Goal: Information Seeking & Learning: Understand process/instructions

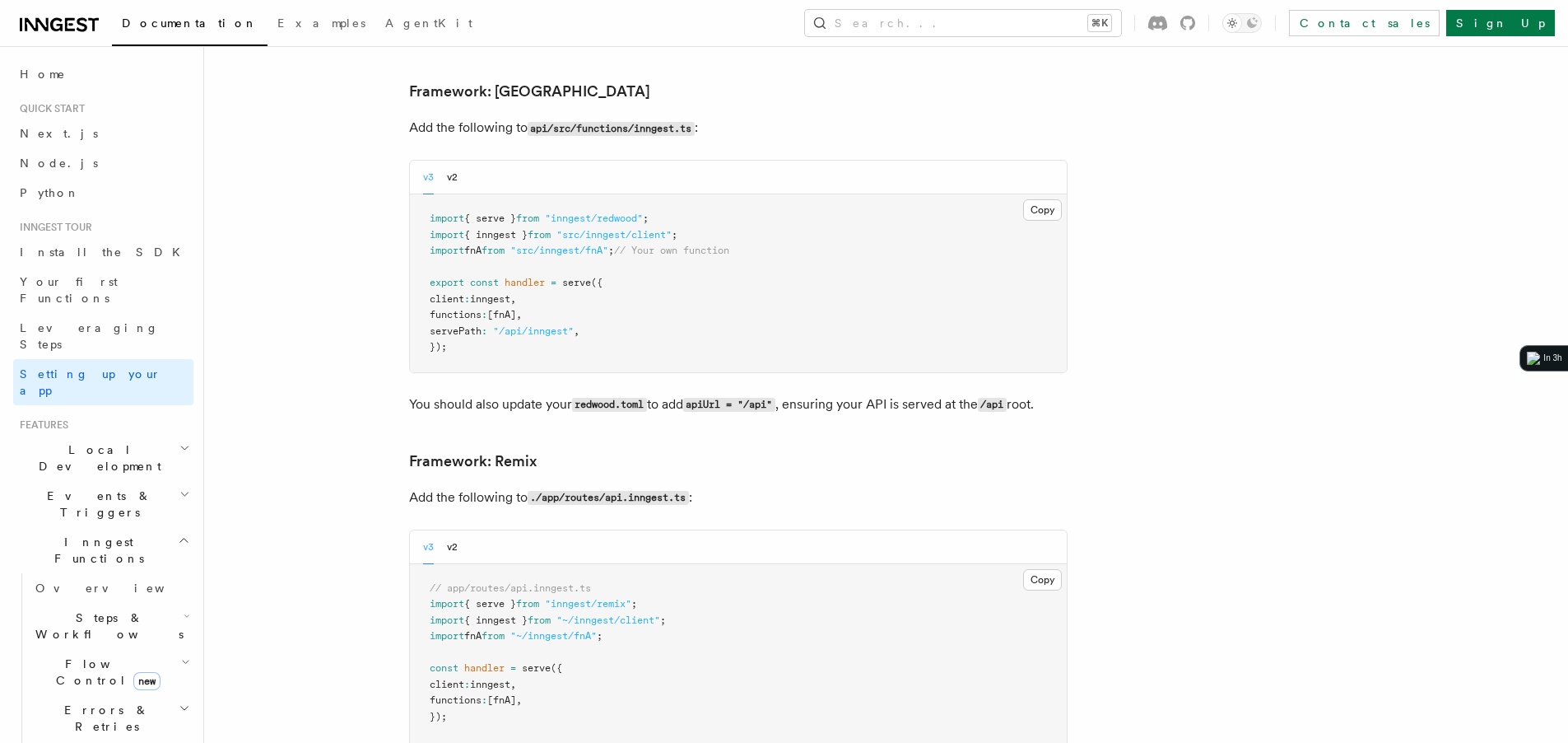
scroll to position [11876, 0]
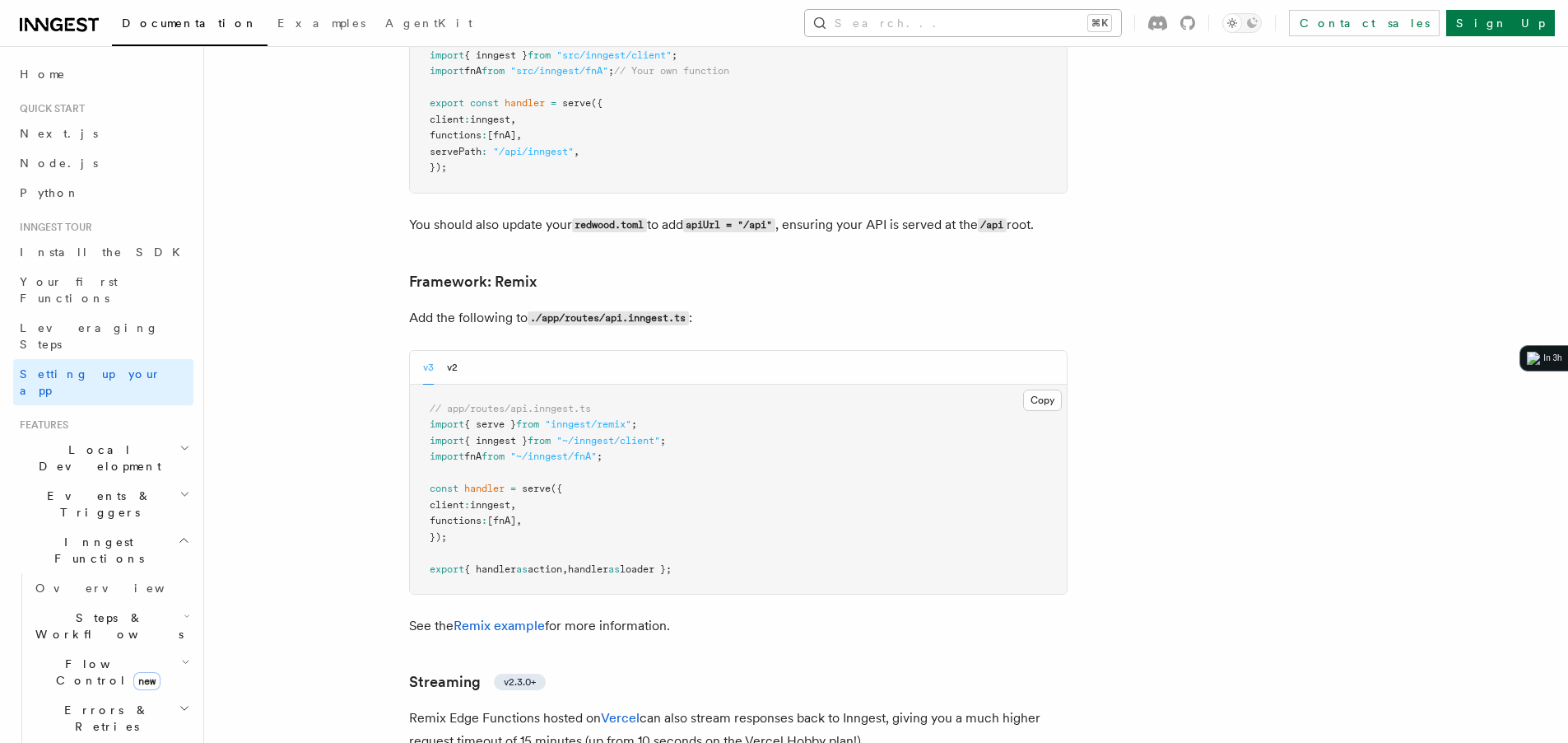
click at [1044, 23] on button "Search... ⌘K" at bounding box center [962, 23] width 316 height 26
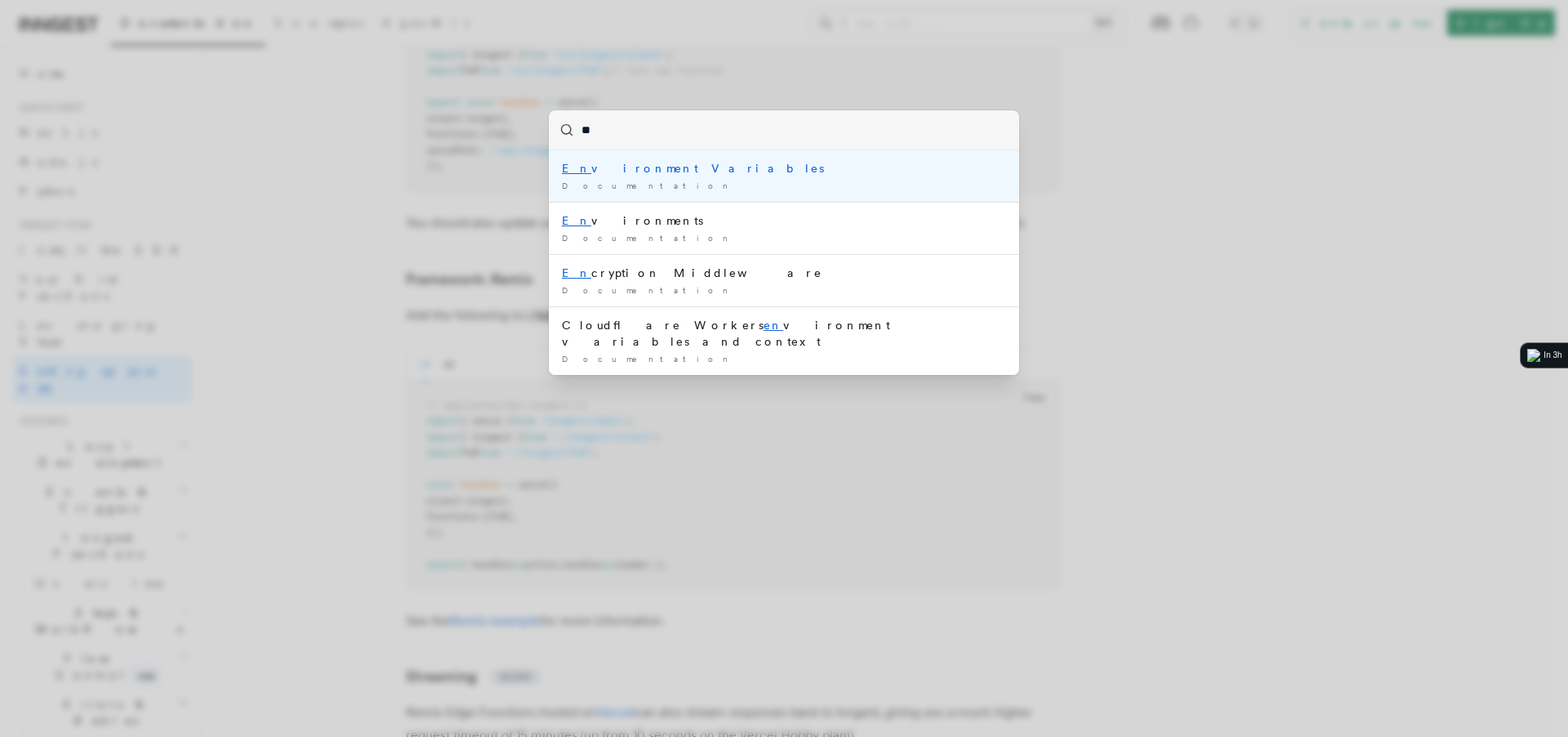
type input "***"
click at [697, 178] on li "Env ironment Variables Documentation /" at bounding box center [784, 176] width 470 height 51
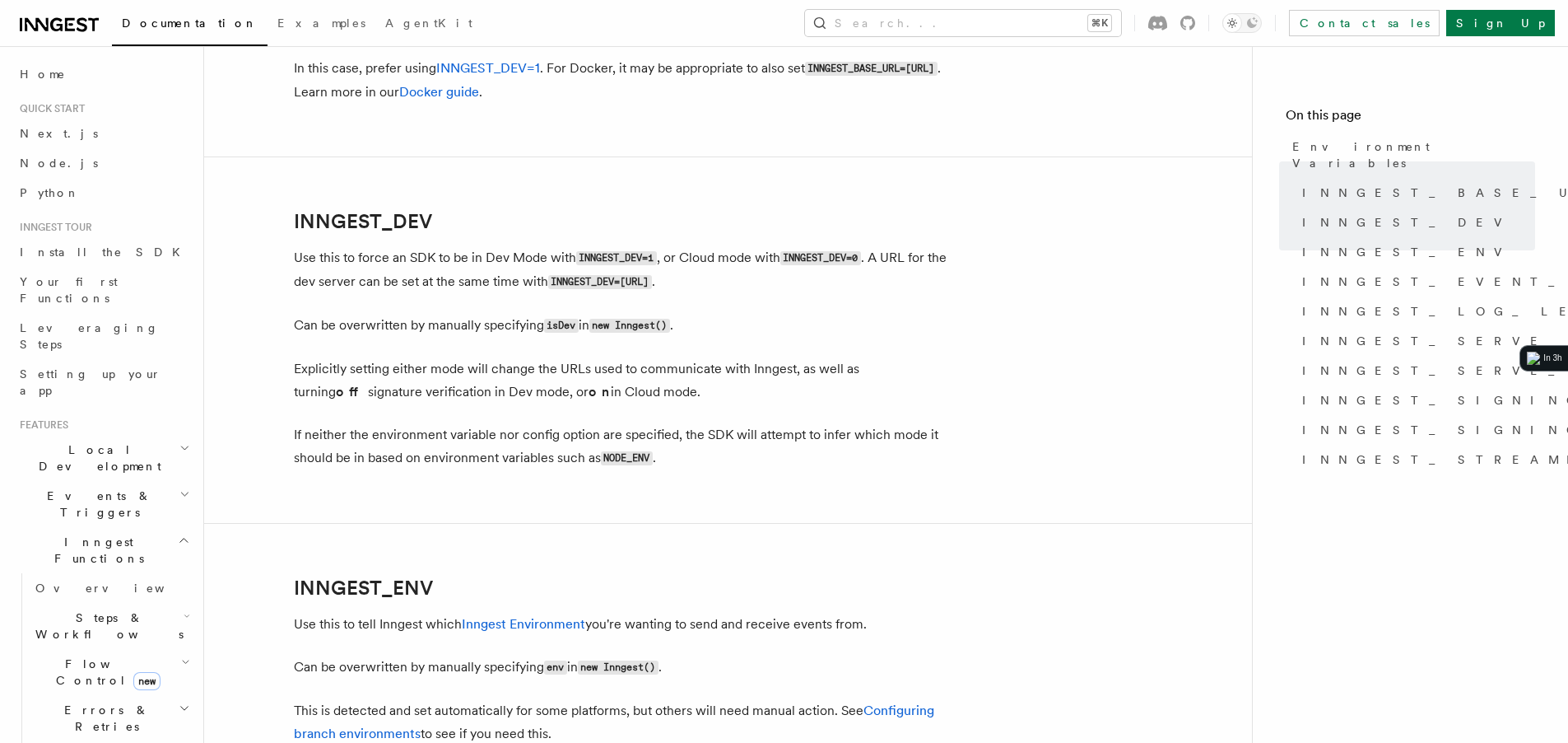
scroll to position [1102, 0]
drag, startPoint x: 776, startPoint y: 278, endPoint x: 741, endPoint y: 279, distance: 35.0
click at [741, 279] on p "Use this to force an SDK to be in Dev Mode with INNGEST_DEV=1 , or Cloud mode w…" at bounding box center [623, 271] width 659 height 48
drag, startPoint x: 571, startPoint y: 279, endPoint x: 770, endPoint y: 281, distance: 199.0
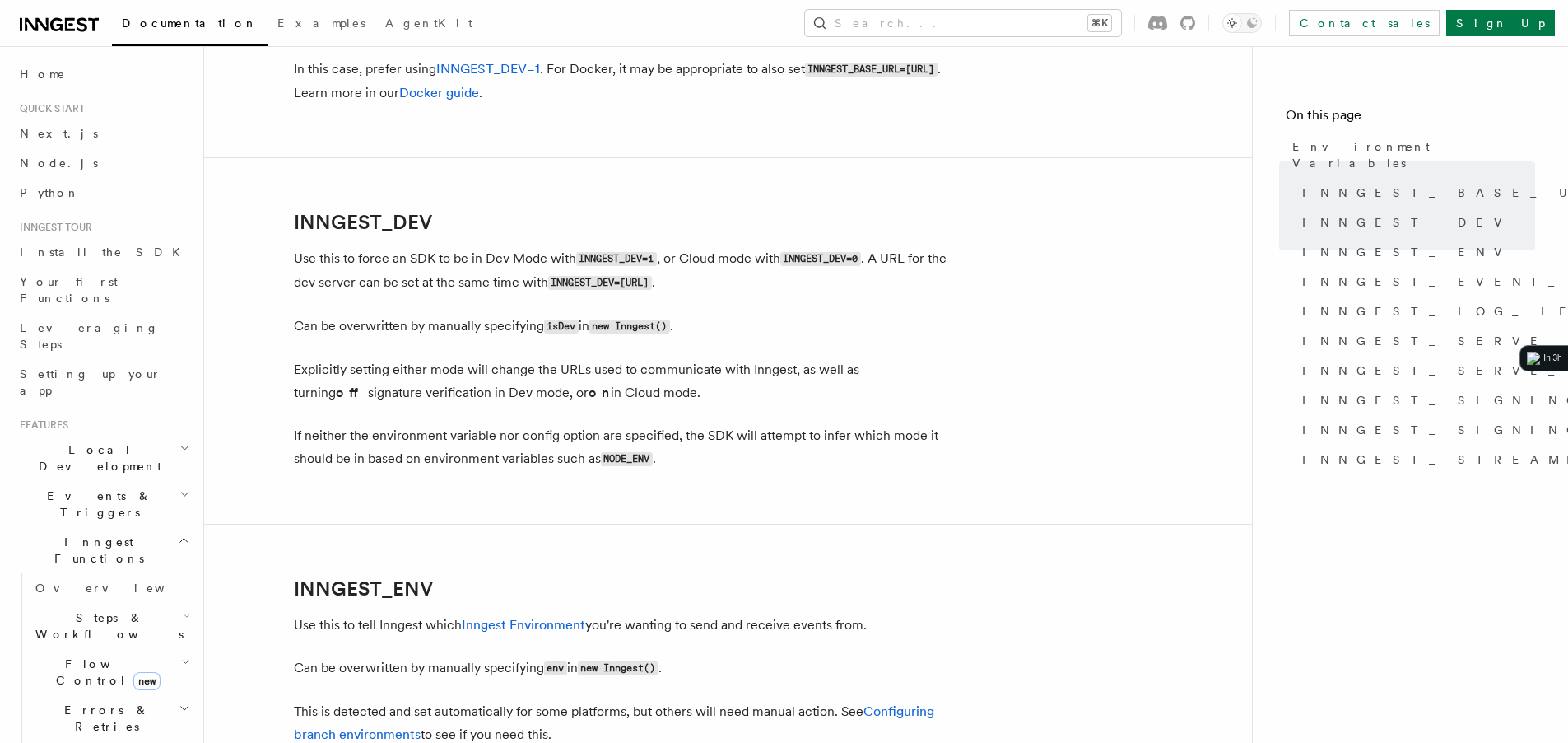
click at [652, 281] on code "INNGEST_DEV=[URL]" at bounding box center [600, 283] width 104 height 14
copy code "INNGEST_DEV=[URL]"
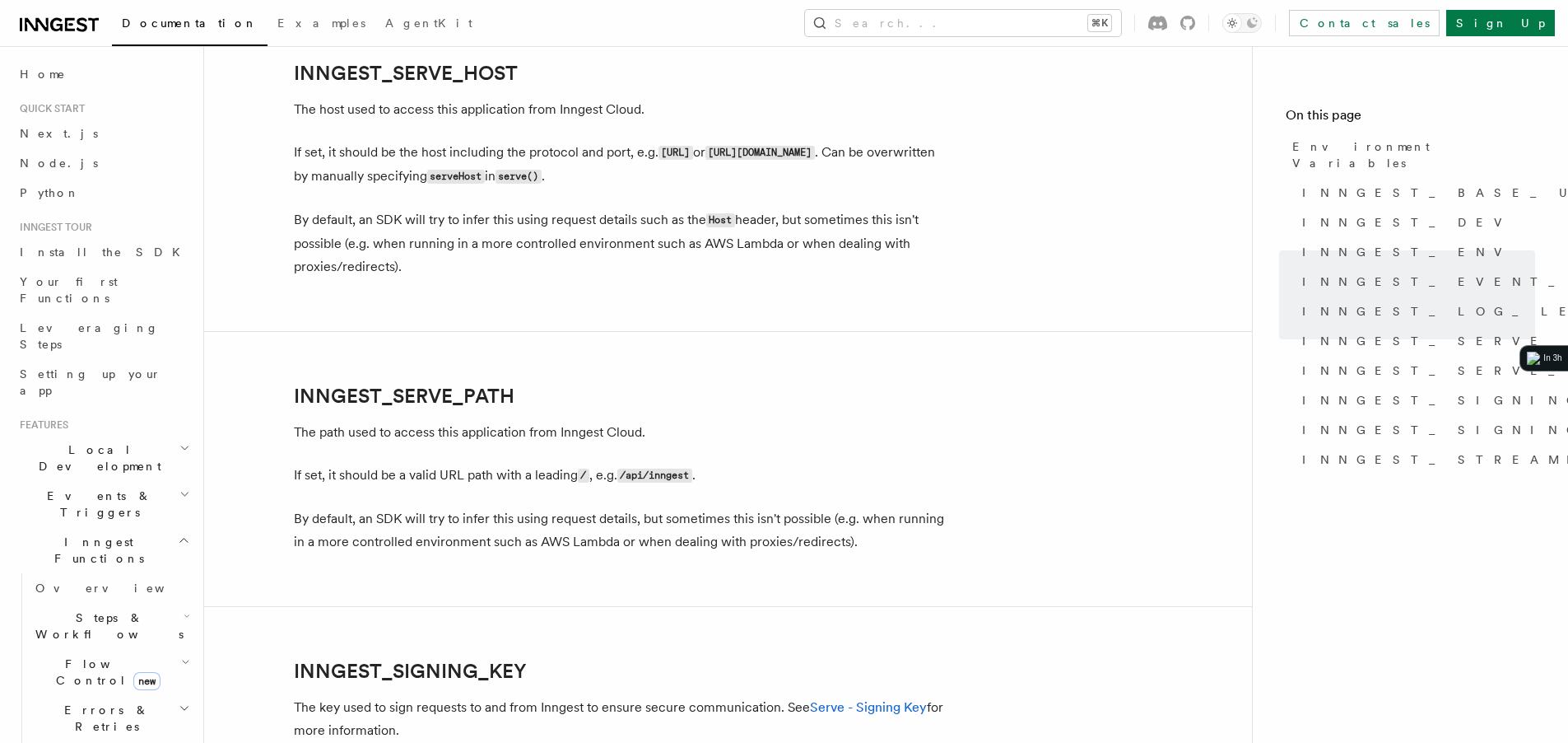
scroll to position [2396, 0]
